Goal: Check status: Check status

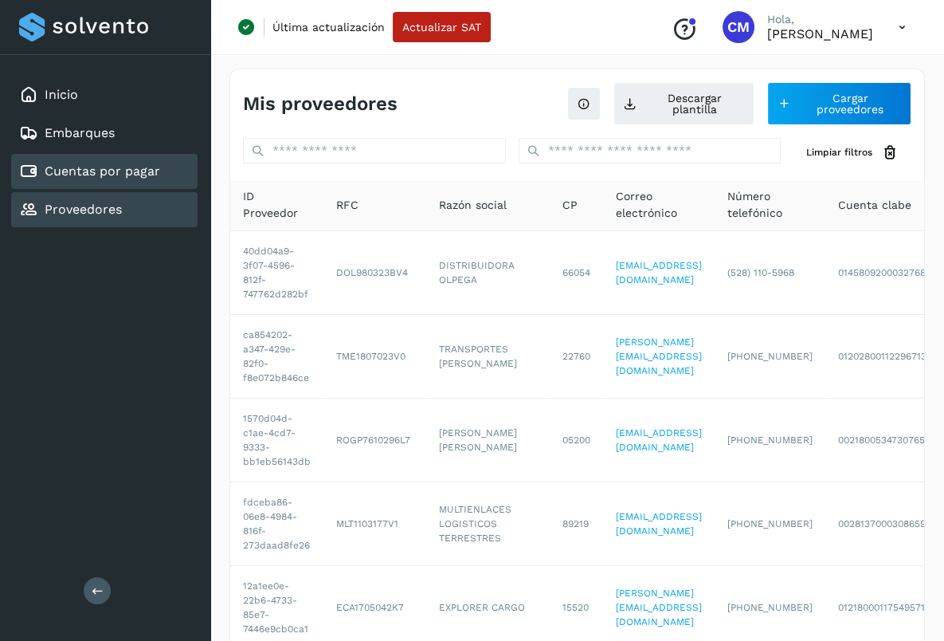
click at [124, 171] on link "Cuentas por pagar" at bounding box center [103, 170] width 116 height 15
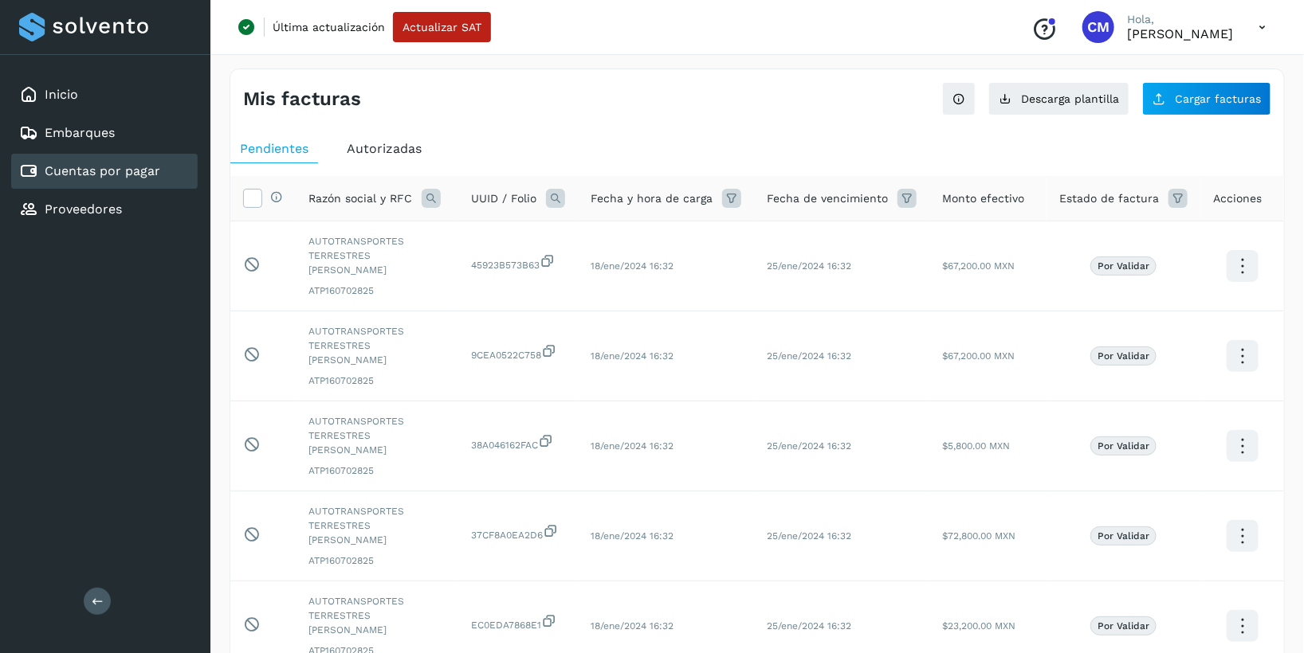
click at [382, 153] on span "Autorizadas" at bounding box center [384, 148] width 75 height 15
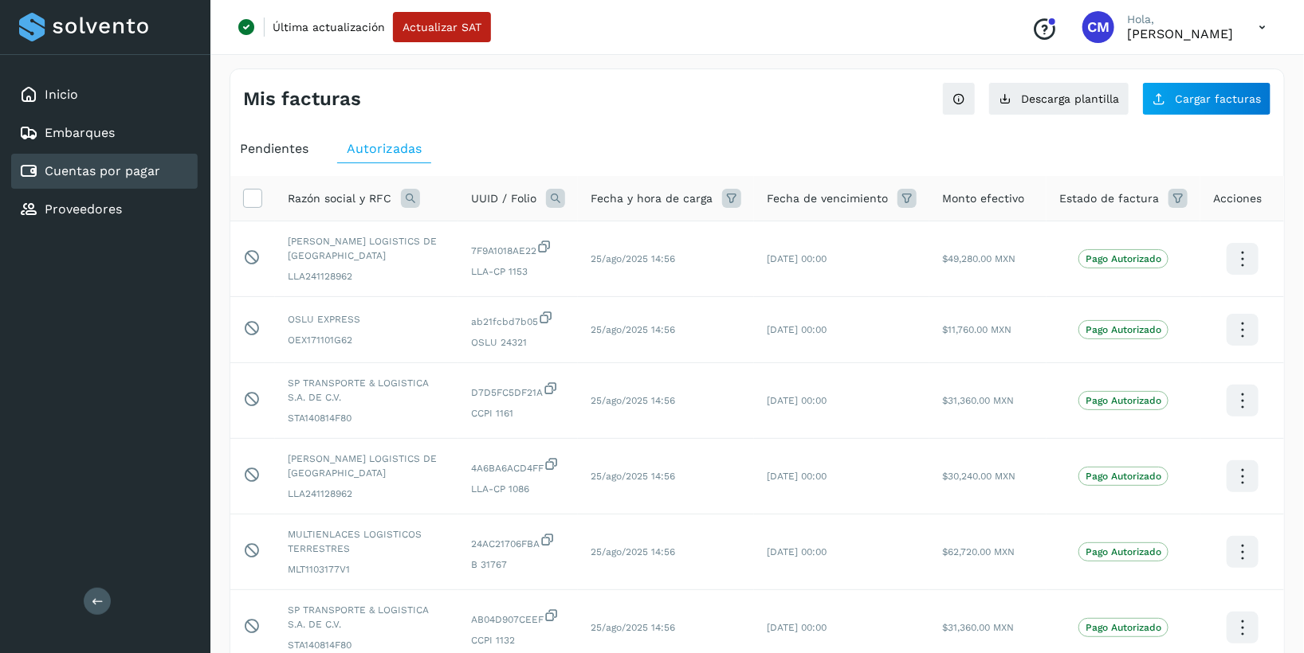
click at [405, 197] on icon at bounding box center [410, 198] width 19 height 19
click at [435, 233] on label "Razón social" at bounding box center [465, 234] width 96 height 17
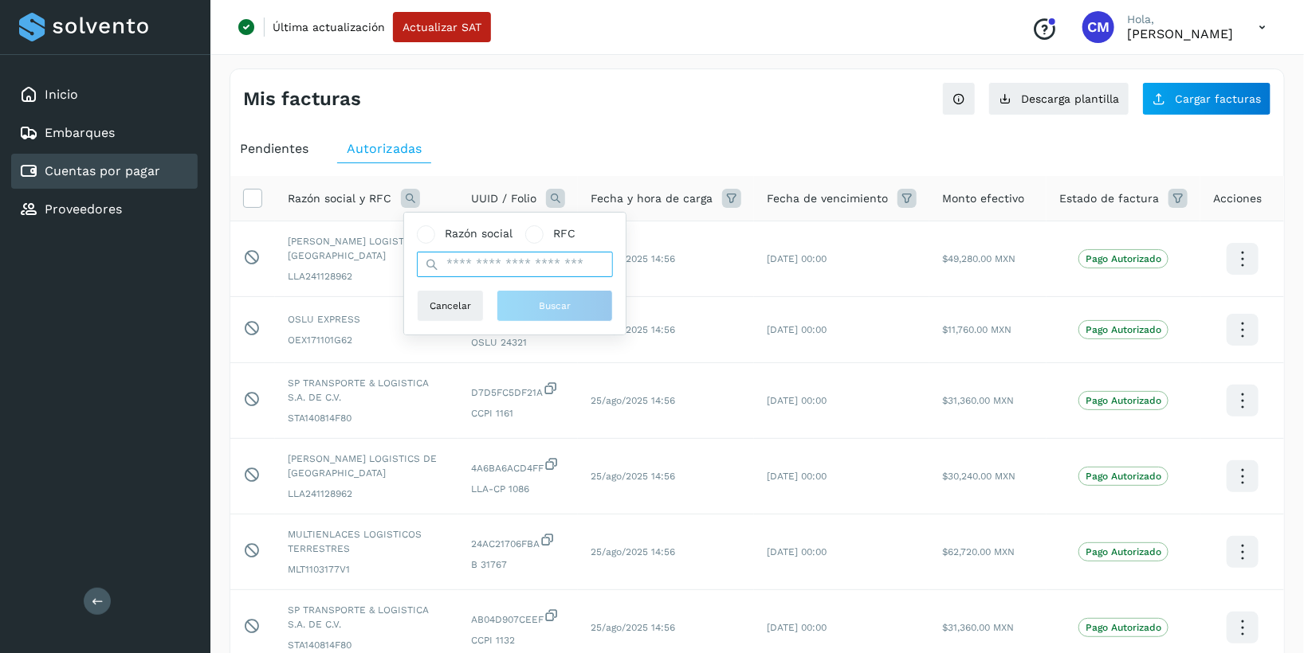
click at [460, 262] on input "text" at bounding box center [515, 264] width 196 height 25
type input "**********"
click at [574, 307] on button "Buscar" at bounding box center [554, 306] width 116 height 32
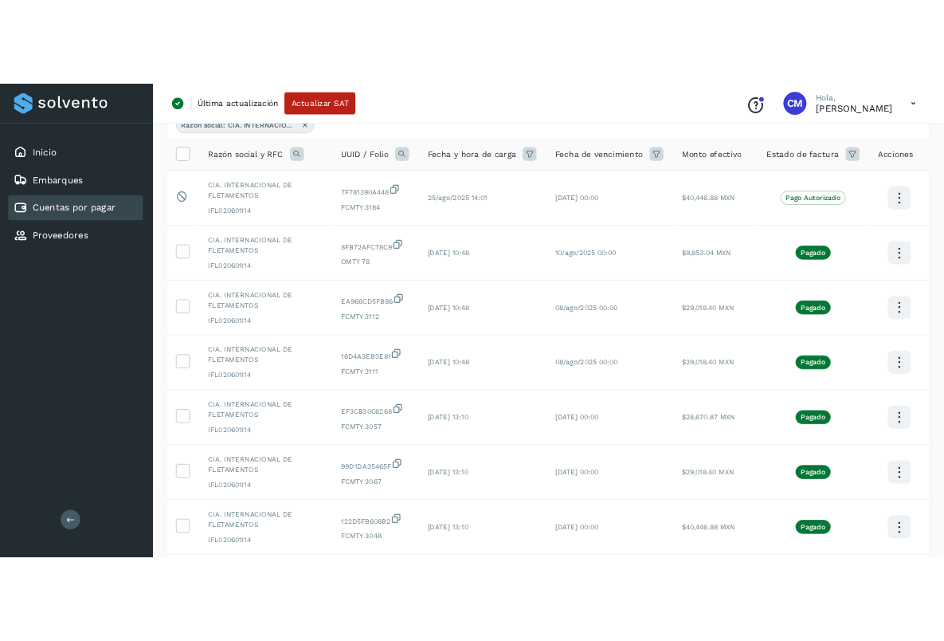
scroll to position [172, 0]
